Goal: Information Seeking & Learning: Stay updated

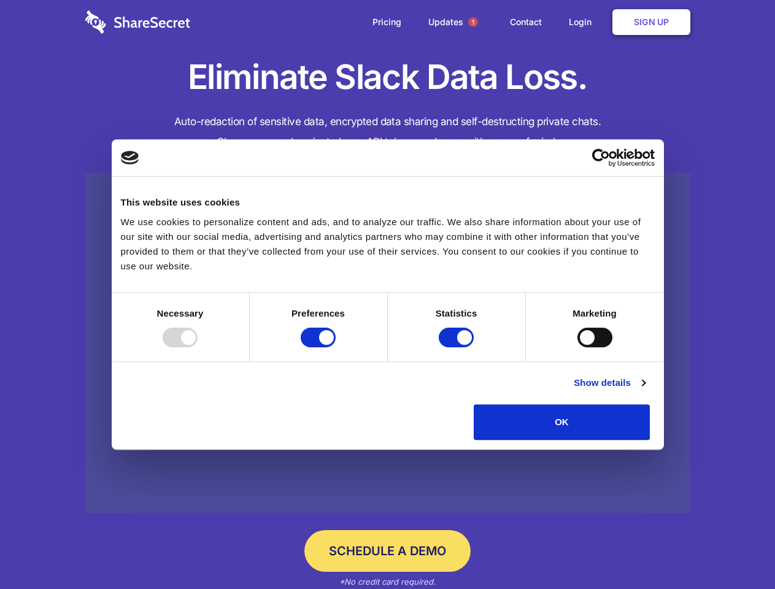
click at [198, 347] on div at bounding box center [180, 338] width 35 height 20
click at [336, 347] on input "Preferences" at bounding box center [318, 338] width 35 height 20
checkbox input "false"
click at [458, 347] on input "Statistics" at bounding box center [456, 338] width 35 height 20
checkbox input "false"
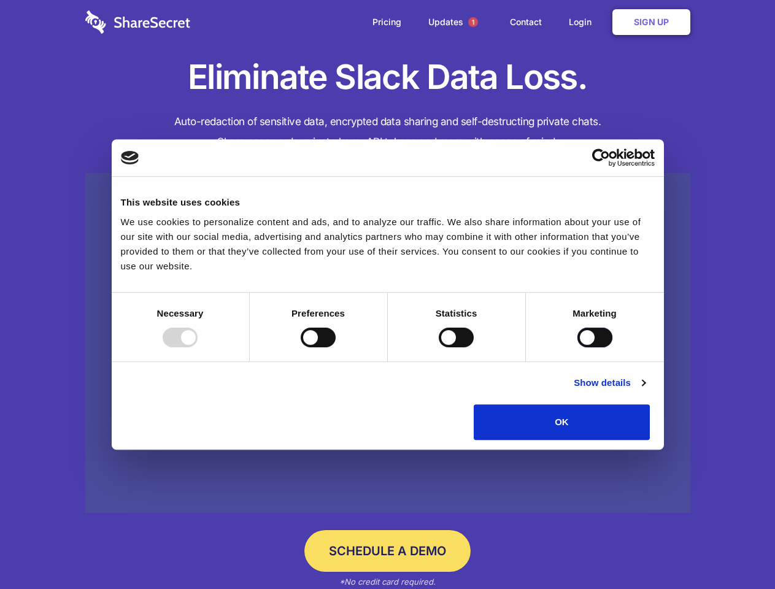
click at [577, 347] on input "Marketing" at bounding box center [594, 338] width 35 height 20
checkbox input "true"
click at [645, 390] on link "Show details" at bounding box center [608, 382] width 71 height 15
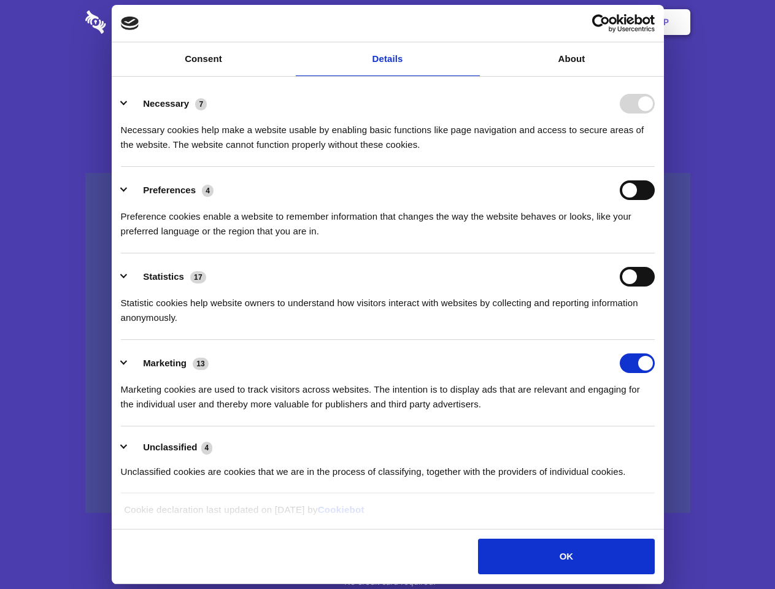
click at [660, 444] on ul "Necessary 7 Necessary cookies help make a website usable by enabling basic func…" at bounding box center [387, 286] width 545 height 413
click at [472, 22] on span "1" at bounding box center [473, 22] width 10 height 10
